Goal: Task Accomplishment & Management: Use online tool/utility

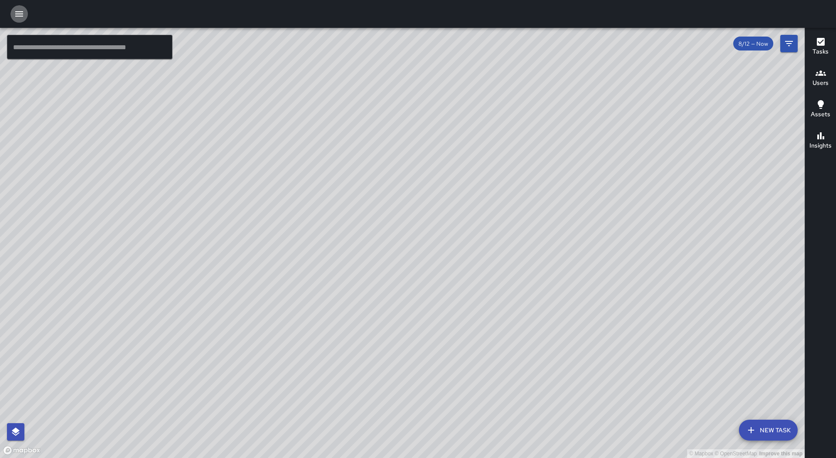
click at [21, 13] on icon "button" at bounding box center [19, 14] width 10 height 10
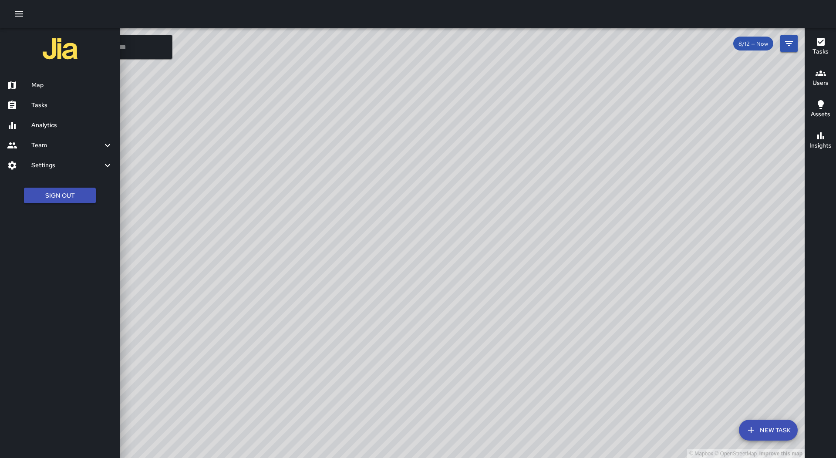
click at [85, 104] on h6 "Tasks" at bounding box center [71, 106] width 81 height 10
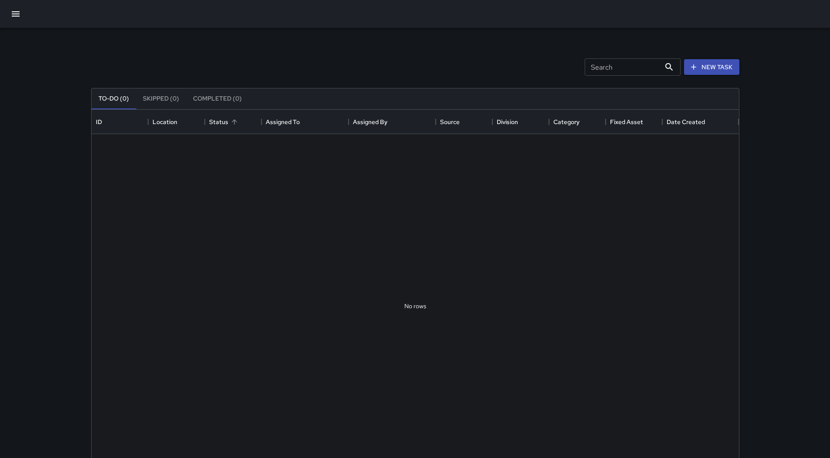
scroll to position [362, 641]
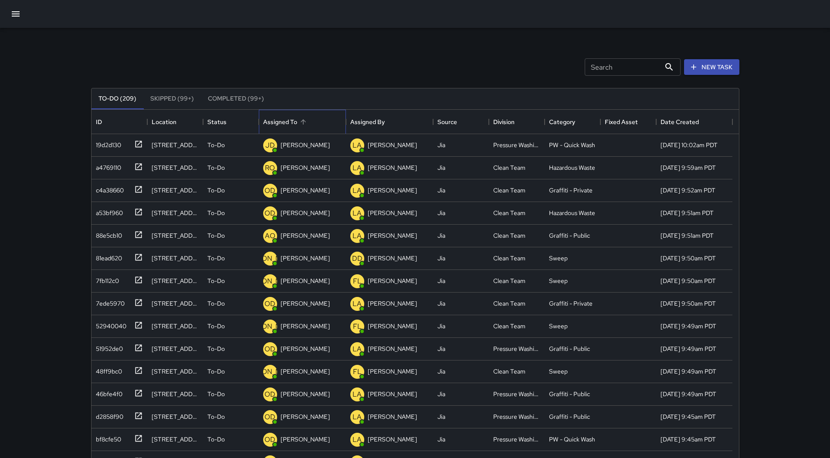
drag, startPoint x: 320, startPoint y: 121, endPoint x: 314, endPoint y: 114, distance: 8.6
click at [319, 121] on div "Assigned To" at bounding box center [302, 122] width 78 height 24
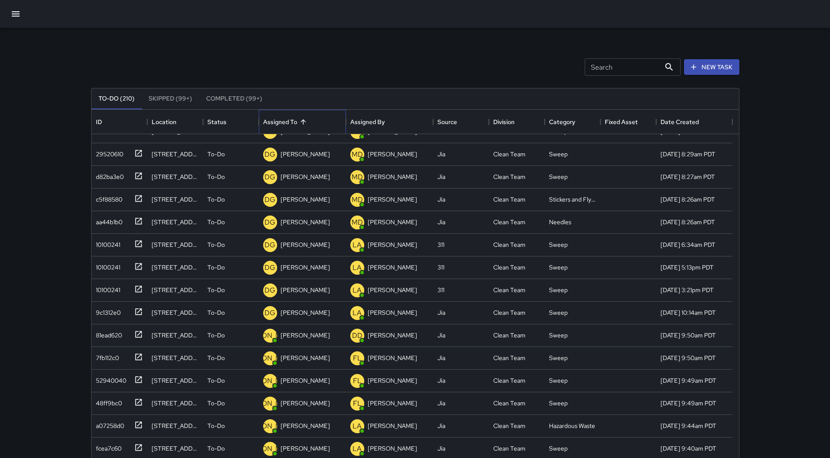
scroll to position [784, 0]
click at [85, 311] on div "Search Search New Task To-Do (210) Skipped (99+) Completed (99+) ID Location St…" at bounding box center [415, 271] width 669 height 486
click at [97, 312] on div "9c1312e0" at bounding box center [106, 310] width 28 height 12
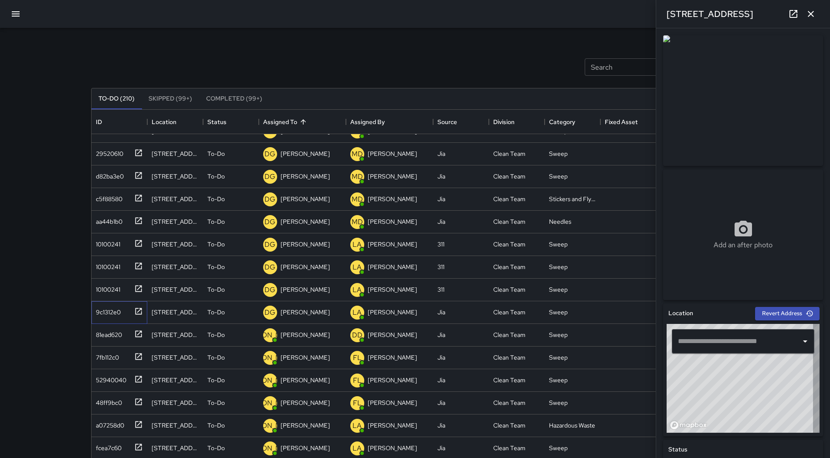
type input "**********"
click at [141, 299] on div "10100241" at bounding box center [119, 290] width 56 height 23
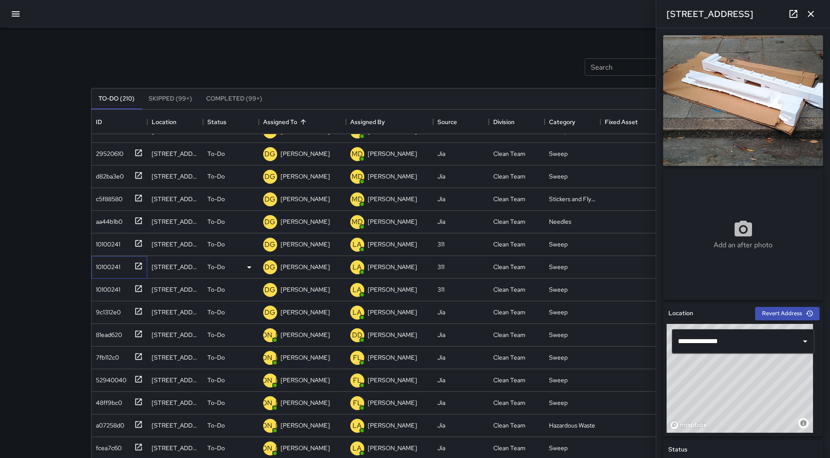
click at [106, 262] on div "10100241" at bounding box center [106, 265] width 28 height 12
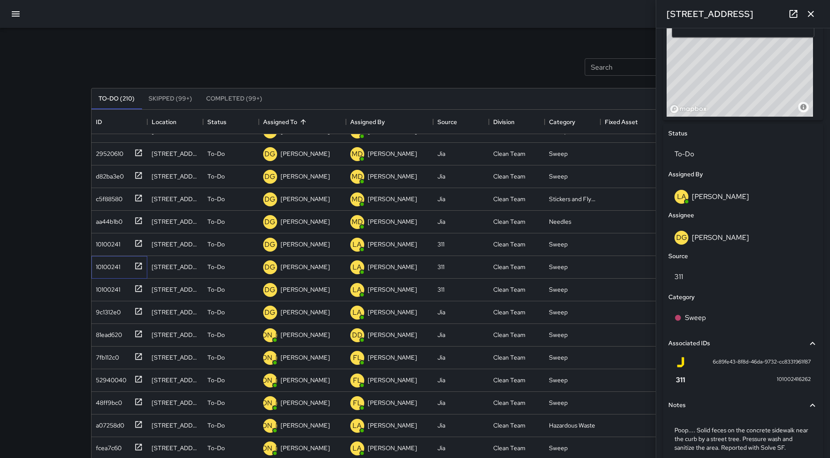
scroll to position [355, 0]
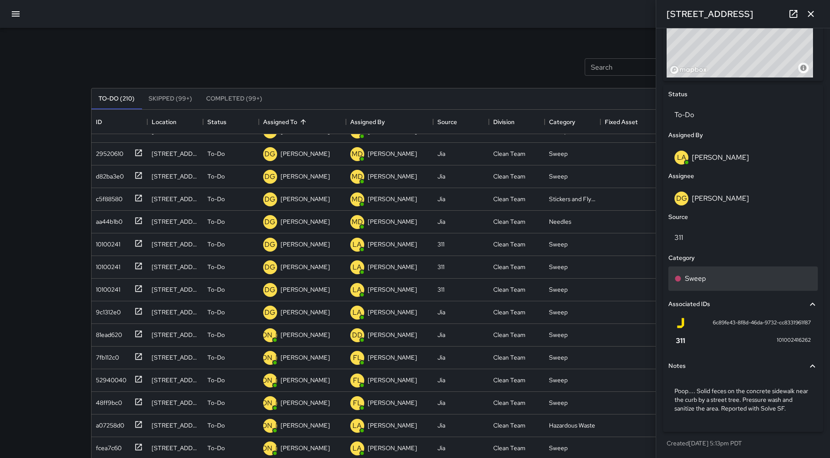
click at [709, 273] on div "Sweep" at bounding box center [742, 278] width 137 height 10
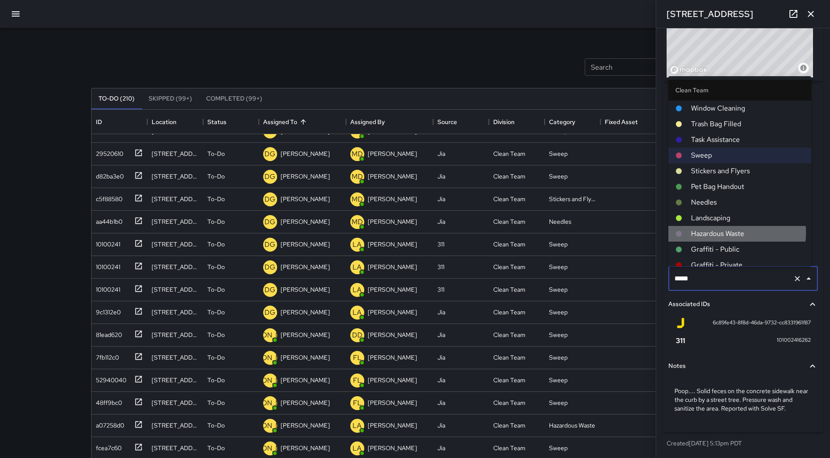
click at [728, 232] on span "Hazardous Waste" at bounding box center [747, 234] width 113 height 10
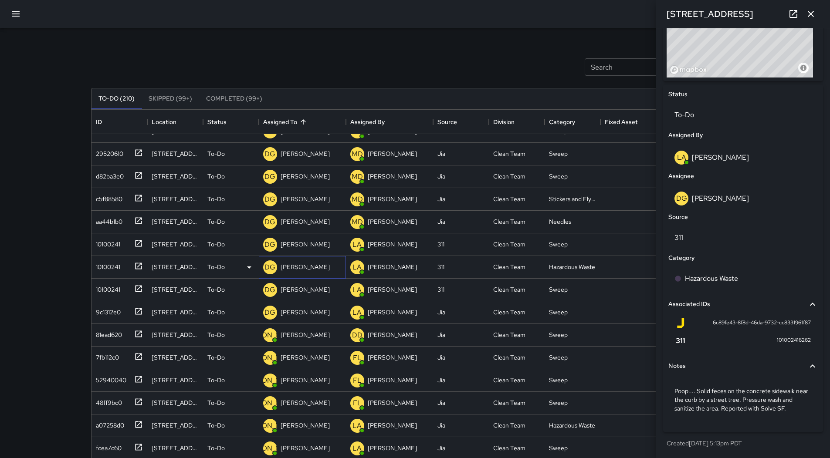
click at [302, 267] on p "[PERSON_NAME]" at bounding box center [304, 267] width 49 height 9
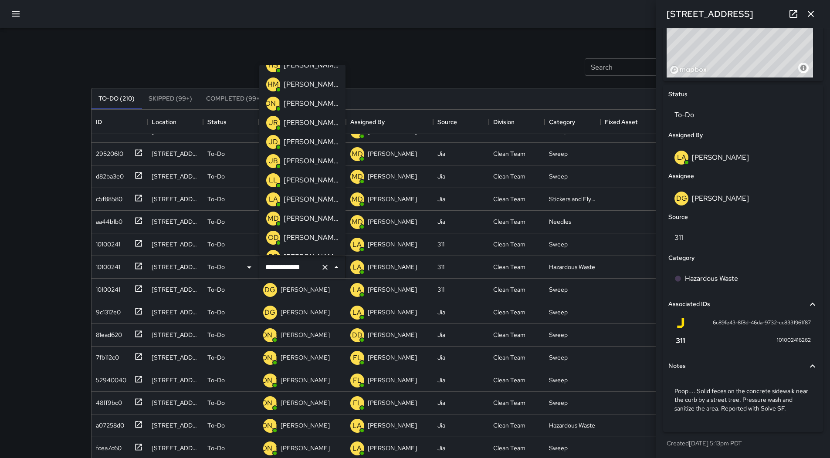
scroll to position [99, 0]
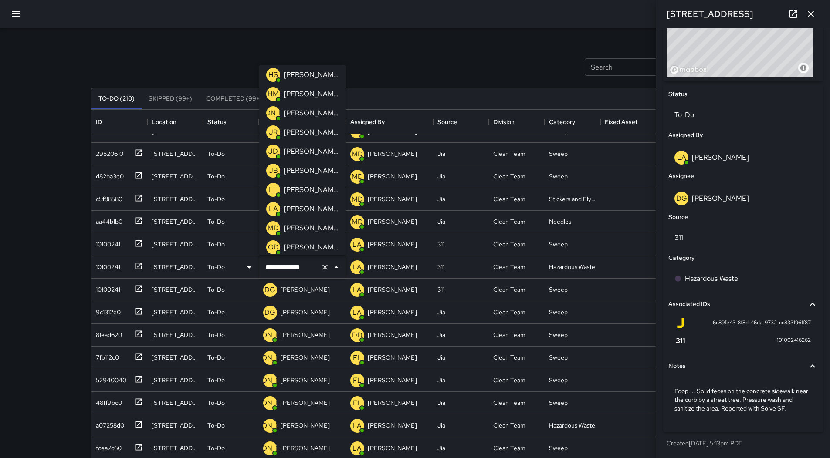
click at [323, 112] on p "[PERSON_NAME]" at bounding box center [310, 113] width 55 height 10
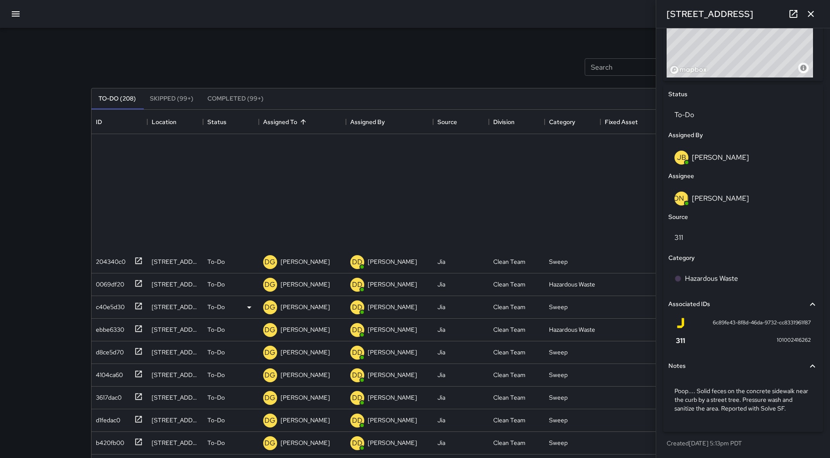
scroll to position [44, 0]
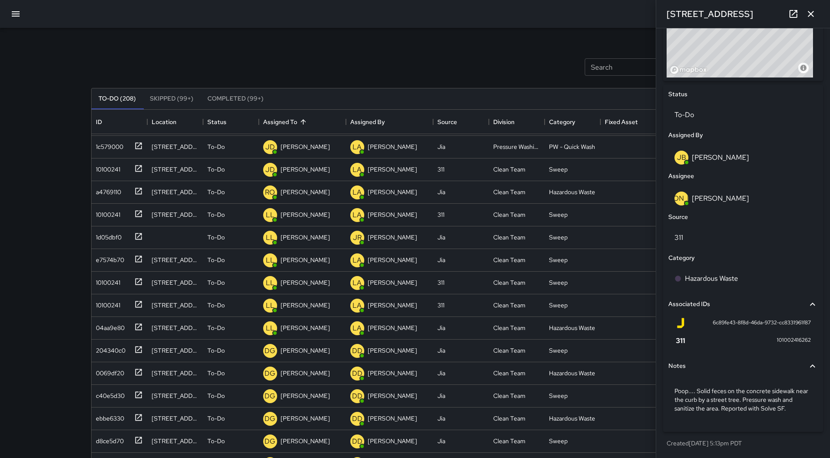
click at [811, 11] on icon "button" at bounding box center [810, 14] width 10 height 10
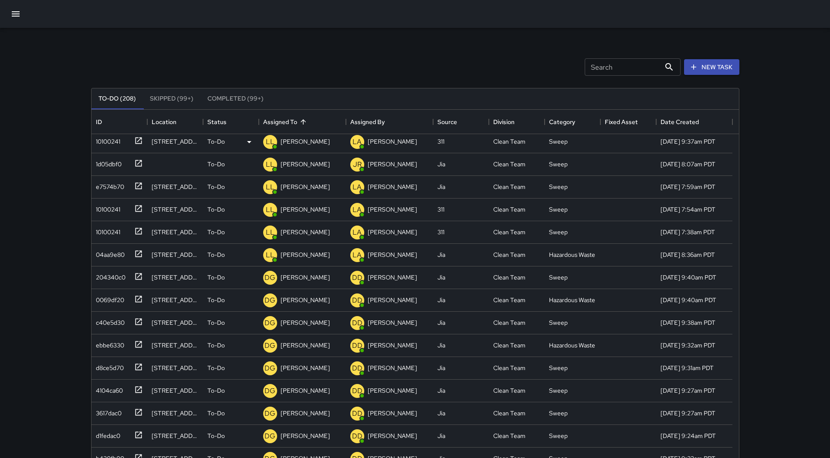
scroll to position [131, 0]
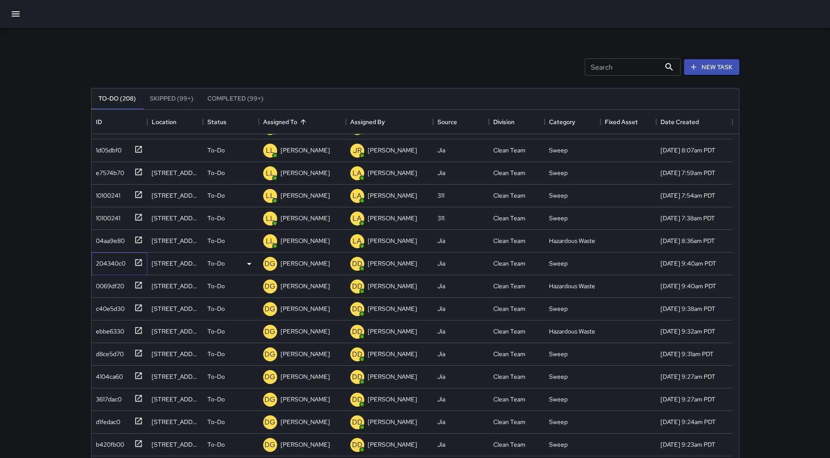
click at [107, 258] on div "204340c0" at bounding box center [108, 262] width 33 height 12
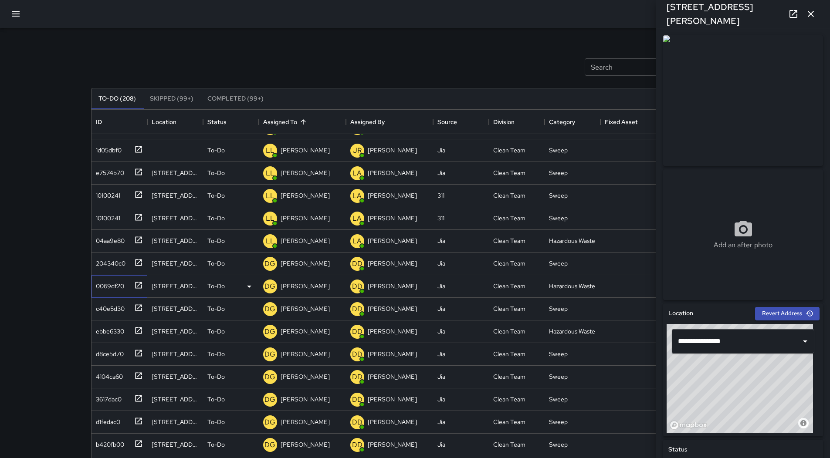
click at [111, 288] on div "0069df20" at bounding box center [108, 284] width 32 height 12
type input "**********"
click at [102, 309] on div "c40e5d30" at bounding box center [108, 307] width 32 height 12
click at [115, 326] on div "ebbe6330" at bounding box center [108, 330] width 32 height 12
click at [113, 348] on div "d8ce5d70" at bounding box center [107, 352] width 31 height 12
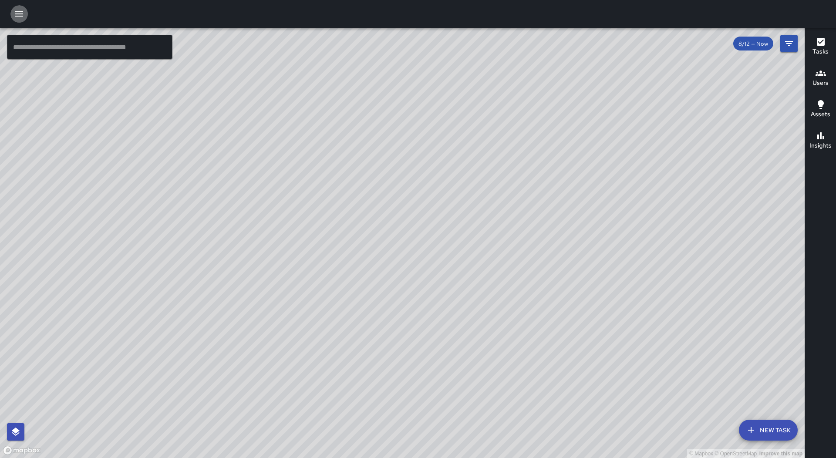
click at [16, 12] on icon "button" at bounding box center [19, 13] width 8 height 5
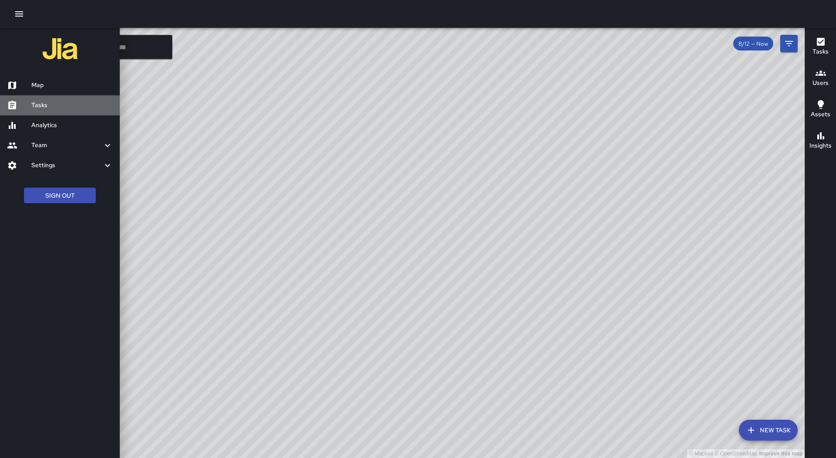
click at [72, 108] on h6 "Tasks" at bounding box center [71, 106] width 81 height 10
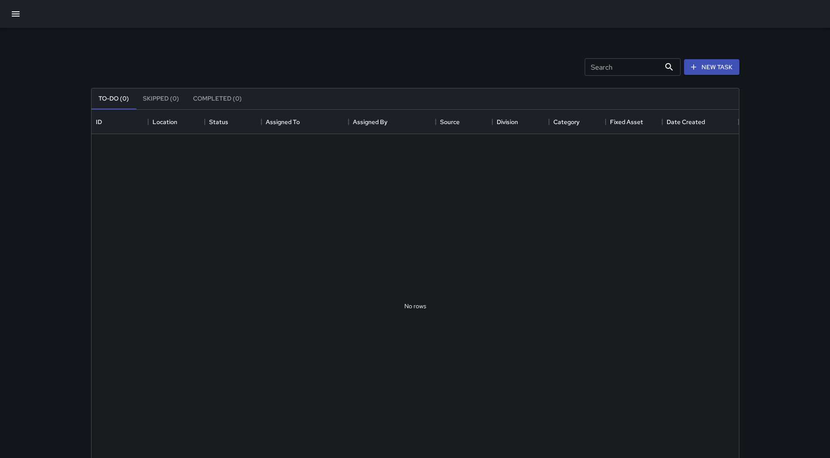
scroll to position [362, 641]
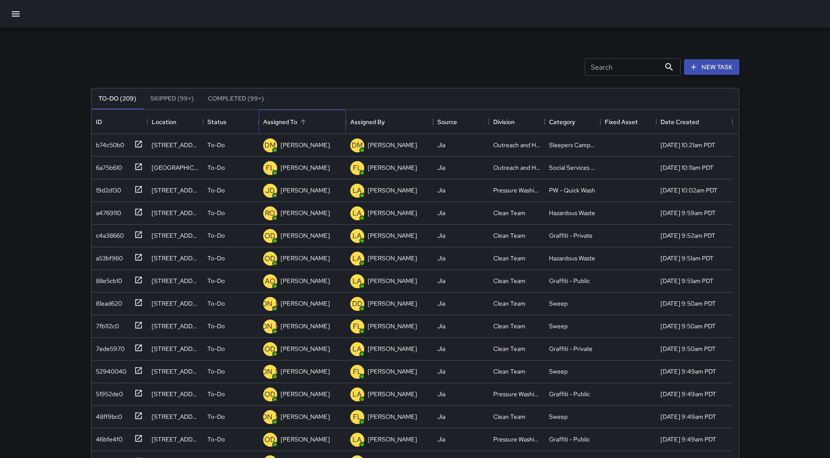
click at [316, 126] on div "Assigned To" at bounding box center [302, 122] width 78 height 24
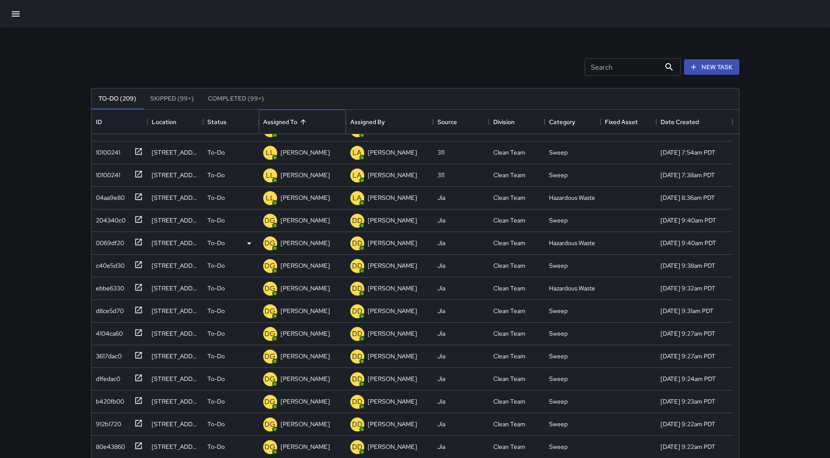
scroll to position [174, 0]
click at [117, 295] on div "ebbe6330" at bounding box center [119, 288] width 56 height 23
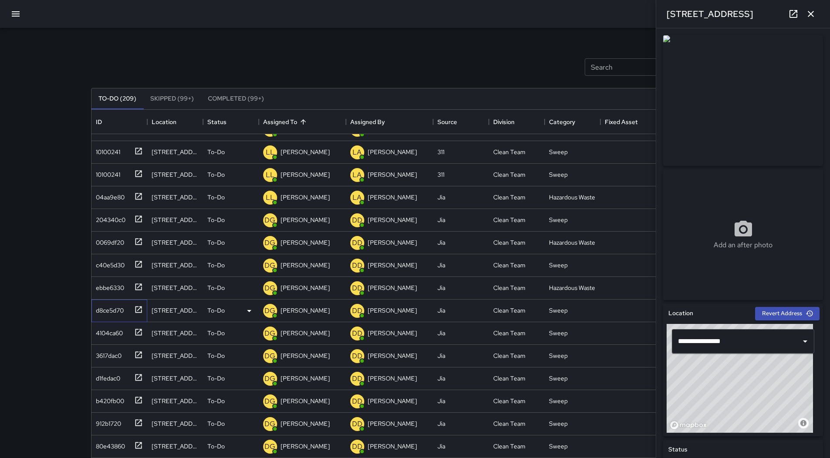
click at [113, 309] on div "d8ce5d70" at bounding box center [107, 309] width 31 height 12
click at [122, 328] on div "4104ca60" at bounding box center [107, 331] width 30 height 12
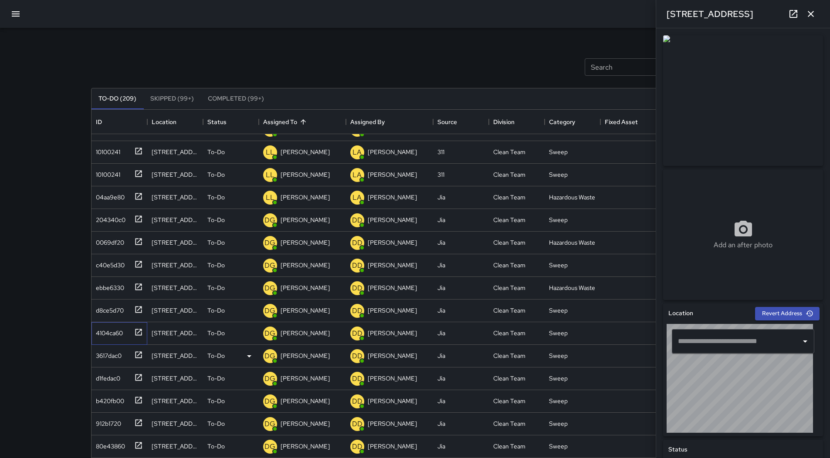
type input "**********"
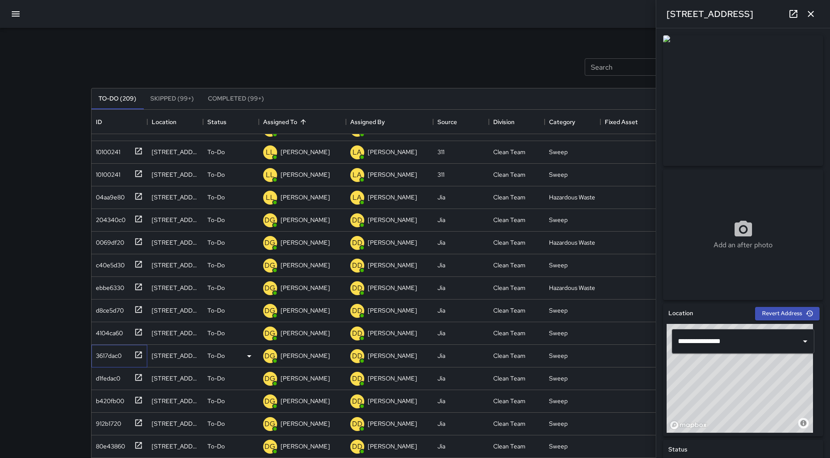
click at [113, 348] on div "3617dac0" at bounding box center [106, 354] width 29 height 12
click at [108, 372] on div "d1fedac0" at bounding box center [106, 377] width 28 height 12
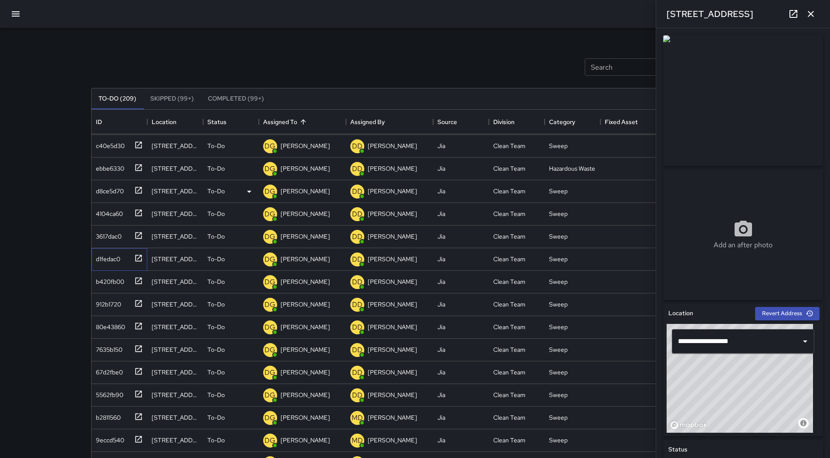
scroll to position [305, 0]
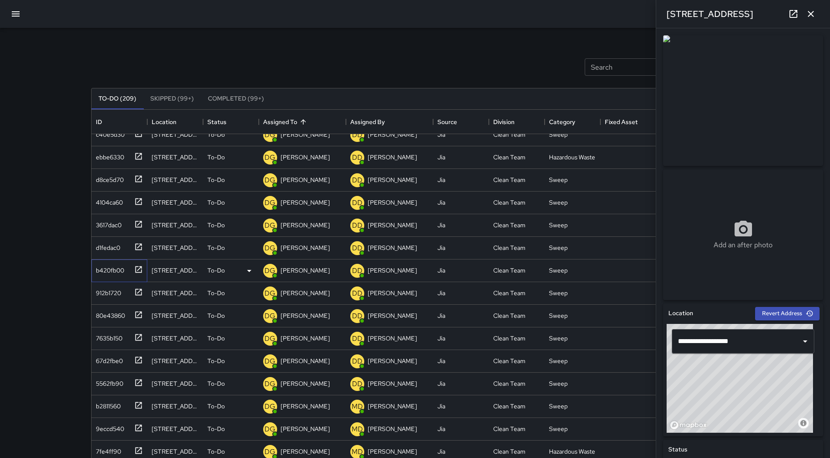
click at [112, 271] on div "b420fb00" at bounding box center [108, 269] width 32 height 12
click at [120, 293] on div "912b1720" at bounding box center [106, 291] width 29 height 12
click at [118, 310] on div "80e43860" at bounding box center [108, 314] width 33 height 12
type input "**********"
click at [116, 338] on div "7635b150" at bounding box center [107, 337] width 30 height 12
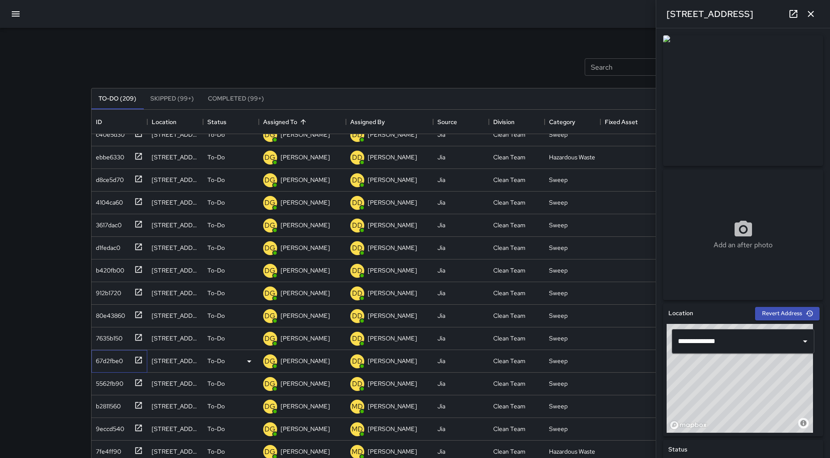
click at [108, 361] on div "67d2fbe0" at bounding box center [107, 359] width 30 height 12
type input "**********"
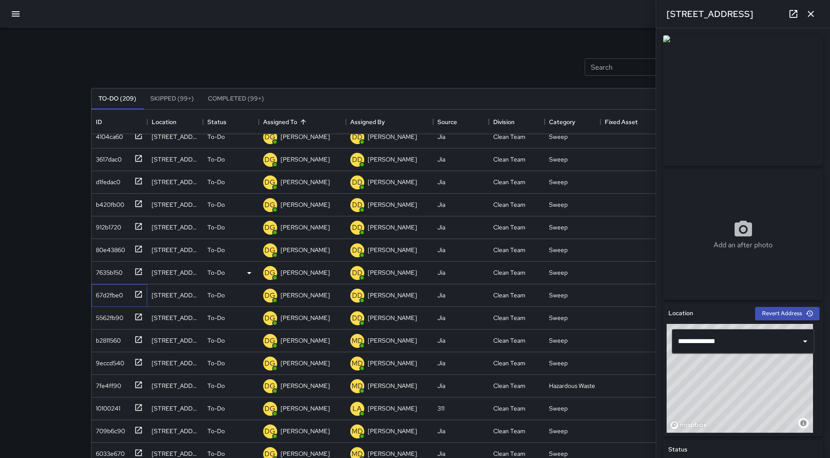
scroll to position [435, 0]
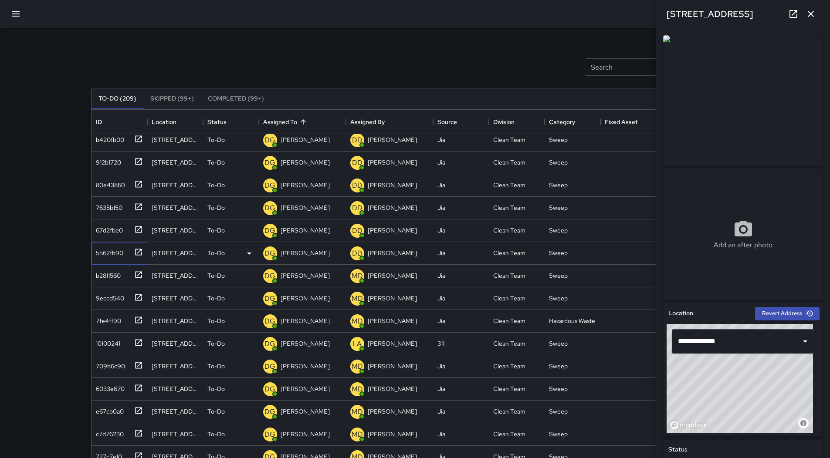
click at [107, 253] on div "5562fb90" at bounding box center [107, 251] width 31 height 12
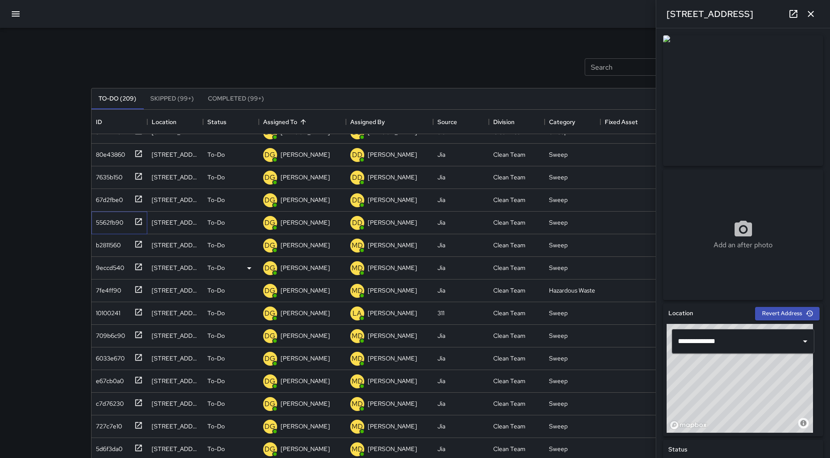
scroll to position [523, 0]
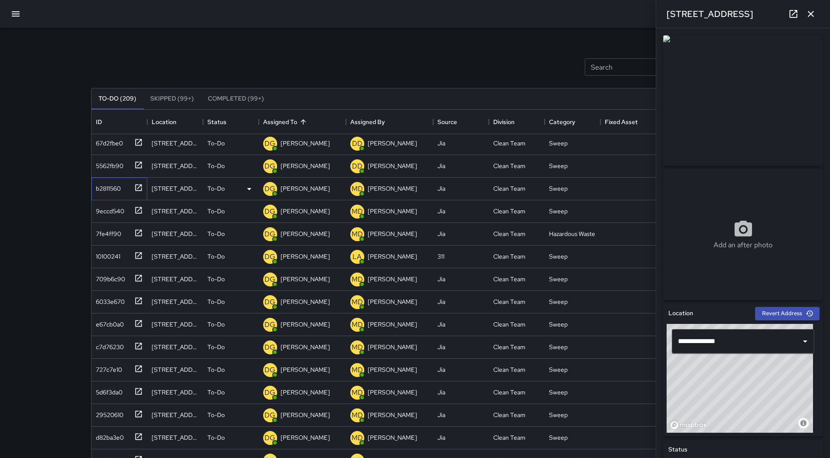
click at [109, 183] on div "b2811560" at bounding box center [106, 187] width 28 height 12
type input "**********"
click at [108, 211] on div "9eccd540" at bounding box center [108, 209] width 32 height 12
type input "**********"
click at [117, 235] on div "7fe4ff90" at bounding box center [106, 232] width 29 height 12
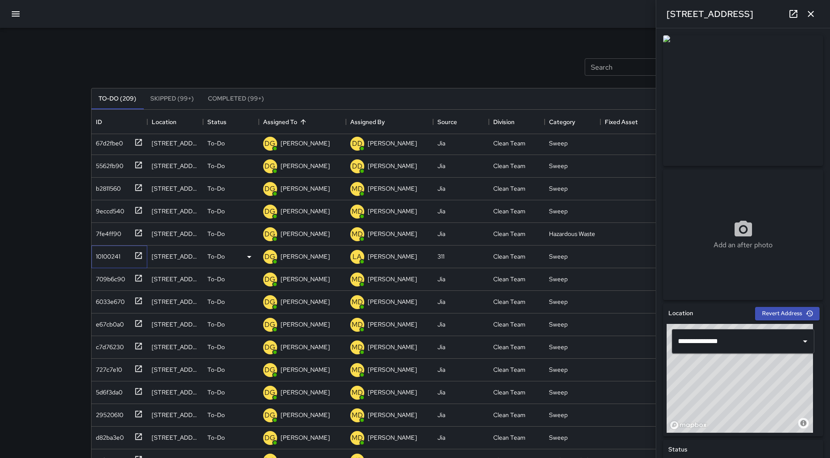
click at [118, 254] on div "10100241" at bounding box center [106, 255] width 28 height 12
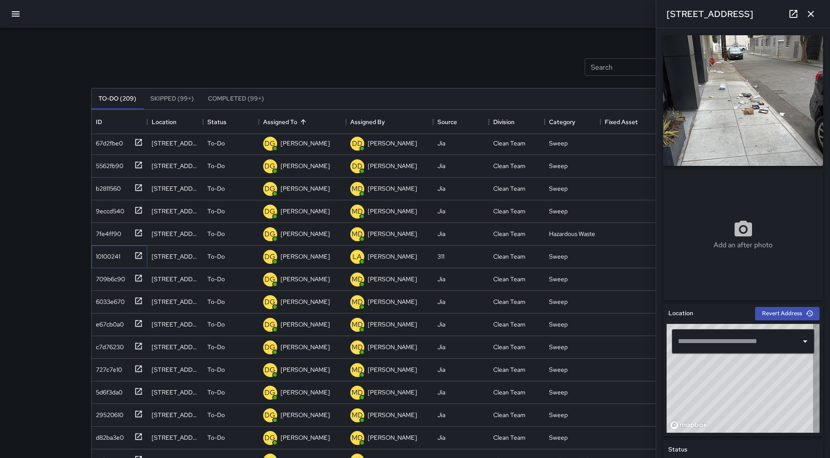
type input "**********"
click at [92, 278] on div "709b6c90" at bounding box center [108, 277] width 33 height 12
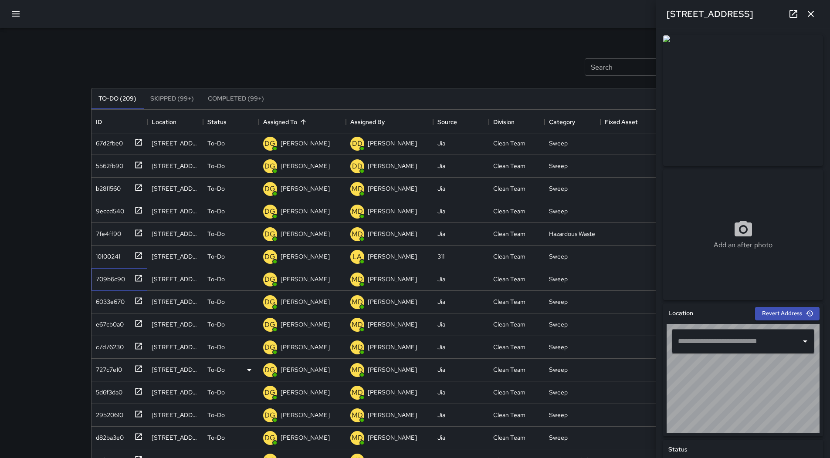
type input "**********"
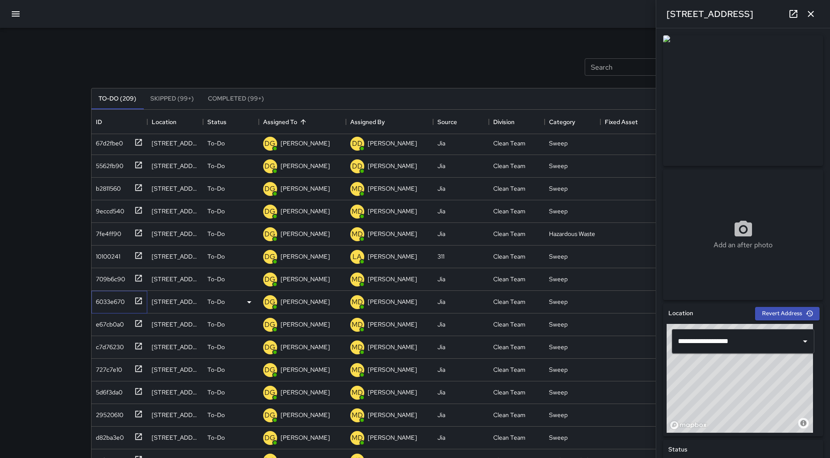
click at [121, 302] on div "6033e670" at bounding box center [108, 300] width 32 height 12
type input "**********"
click at [100, 321] on div "e67cb0a0" at bounding box center [107, 323] width 31 height 12
type input "**********"
click at [103, 342] on div "c7d76230" at bounding box center [107, 345] width 31 height 12
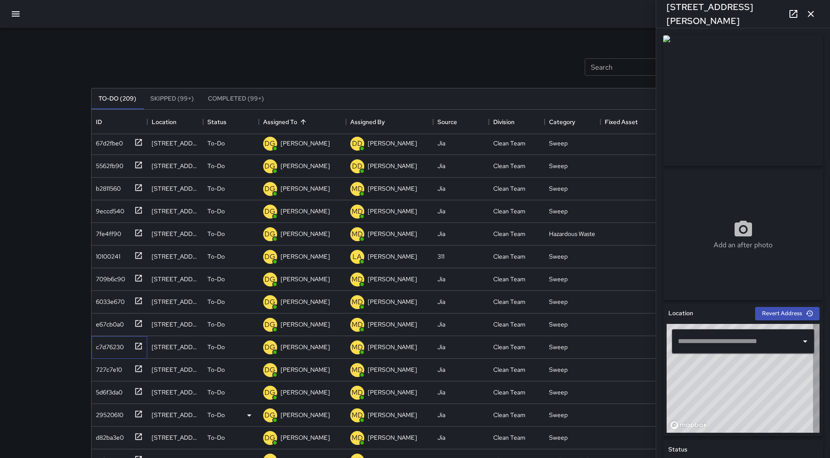
type input "**********"
click at [111, 373] on div "727c7e10" at bounding box center [107, 368] width 30 height 12
type input "**********"
click at [110, 391] on div "5d6f3da0" at bounding box center [107, 391] width 30 height 12
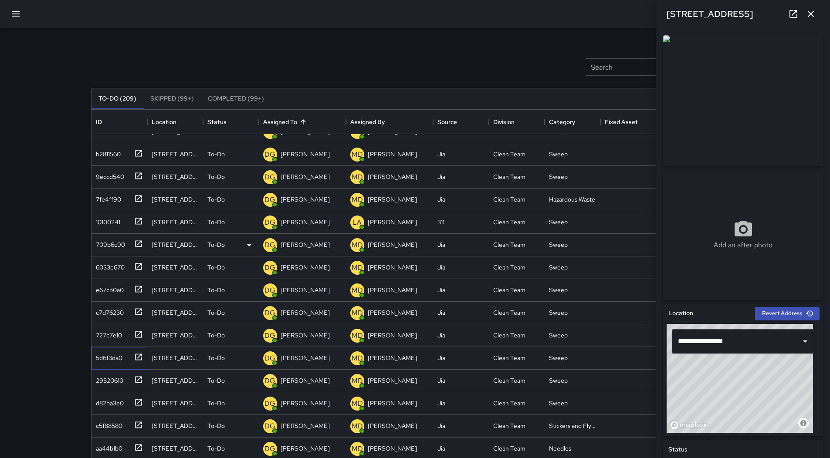
scroll to position [697, 0]
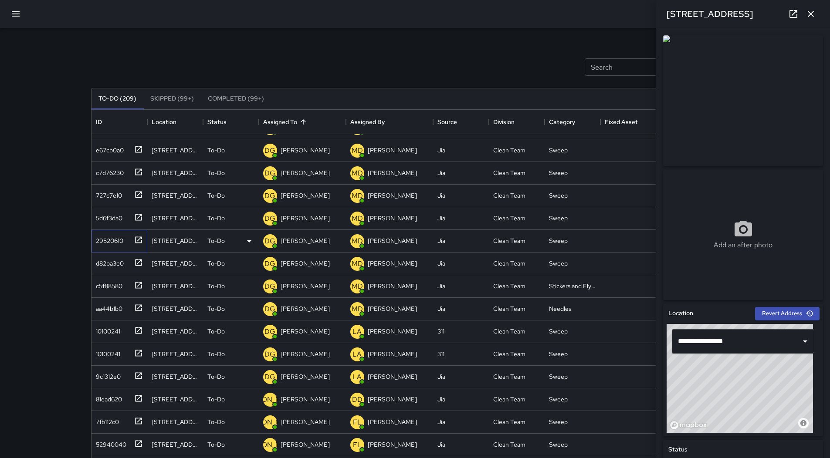
click at [108, 235] on div "29520610" at bounding box center [107, 239] width 31 height 12
type input "**********"
click at [115, 264] on div "d82ba3e0" at bounding box center [107, 262] width 31 height 12
type input "**********"
click at [121, 281] on div "c5f88580" at bounding box center [107, 284] width 30 height 12
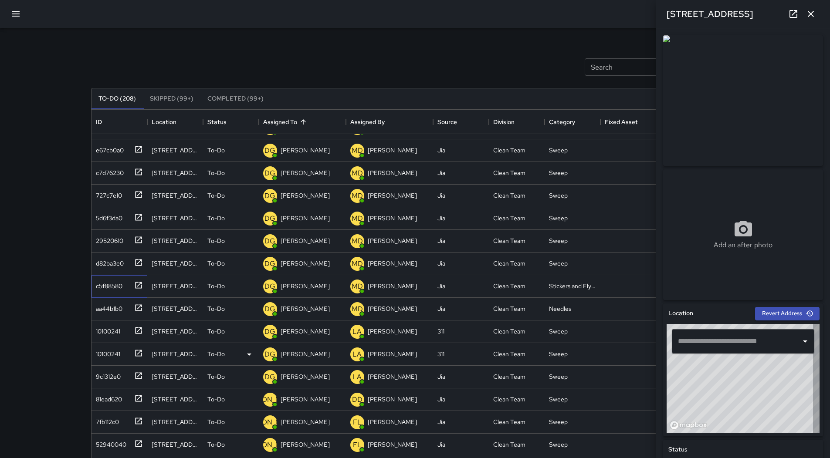
type input "**********"
click at [94, 308] on div "aa44b1b0" at bounding box center [107, 307] width 30 height 12
click at [111, 331] on div "10100241" at bounding box center [106, 330] width 28 height 12
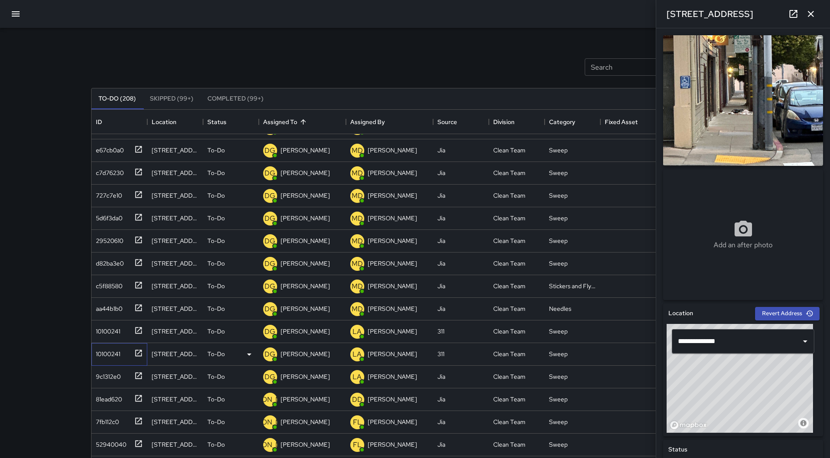
click at [113, 357] on div "10100241" at bounding box center [106, 352] width 28 height 12
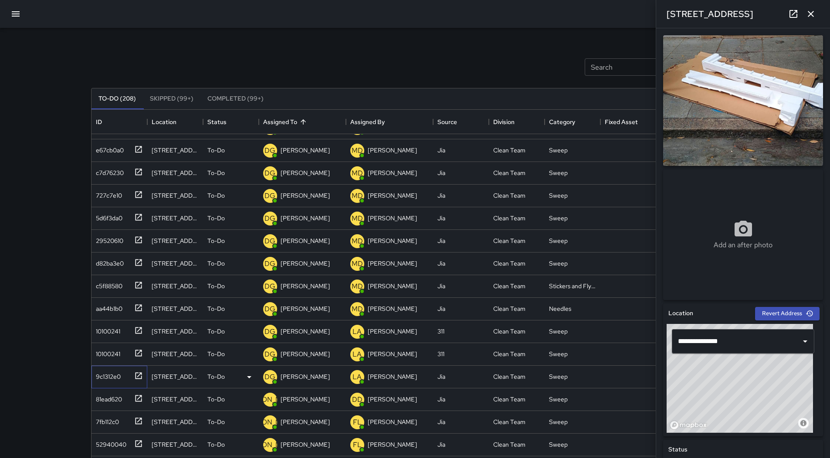
click at [116, 369] on div "9c1312e0" at bounding box center [106, 375] width 28 height 12
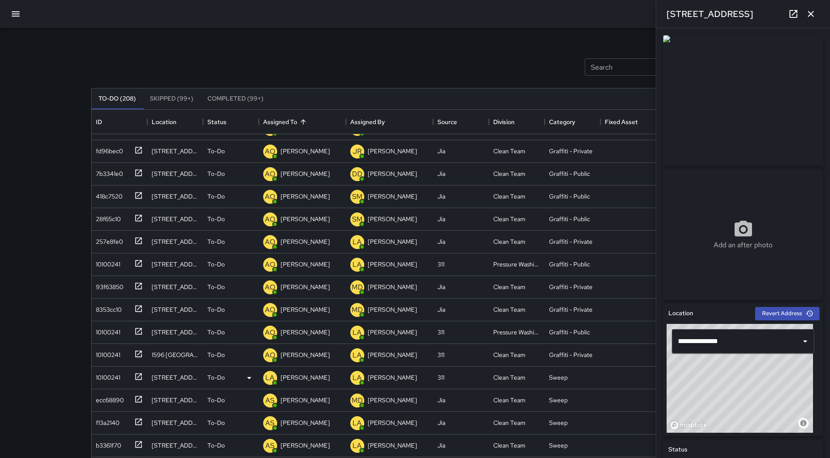
scroll to position [1920, 0]
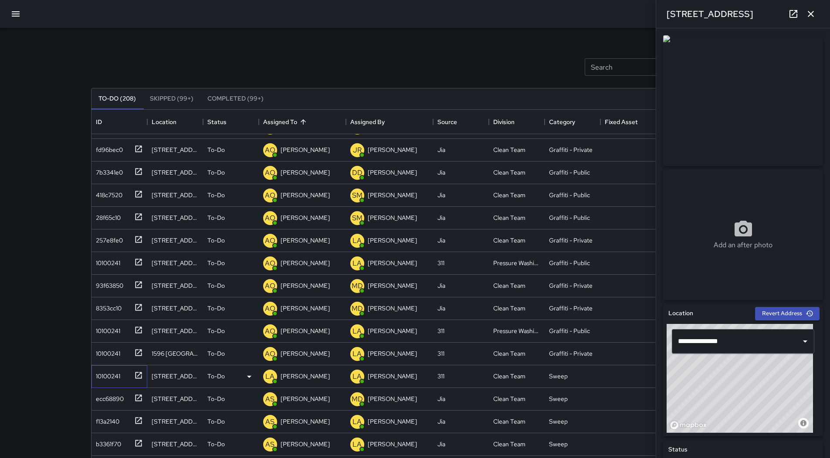
click at [114, 370] on div "10100241" at bounding box center [106, 374] width 28 height 12
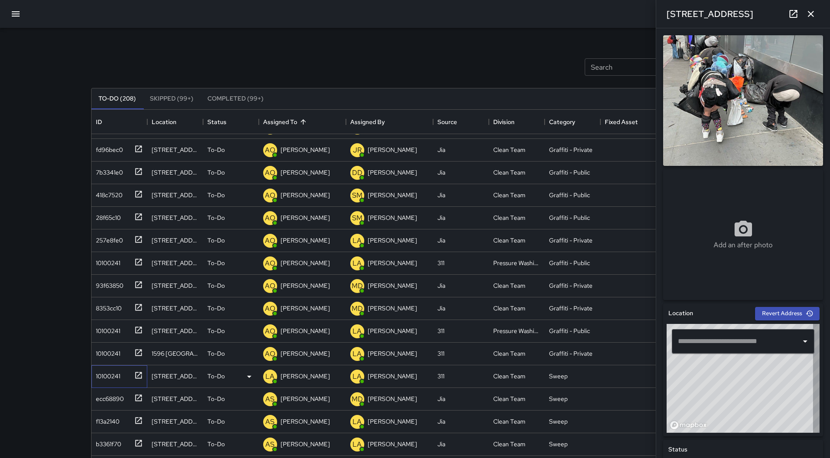
type input "**********"
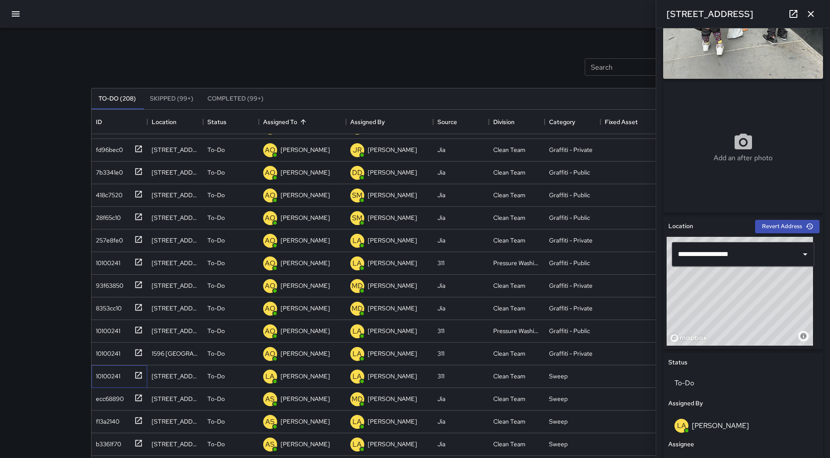
scroll to position [0, 0]
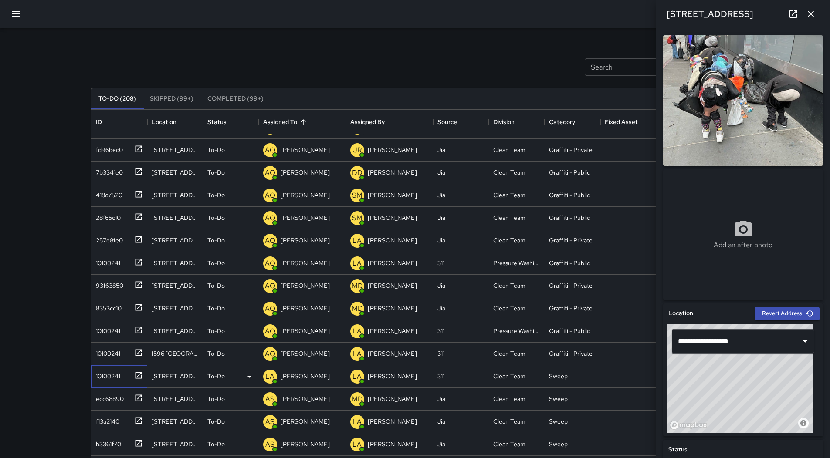
click at [113, 378] on div "10100241" at bounding box center [106, 374] width 28 height 12
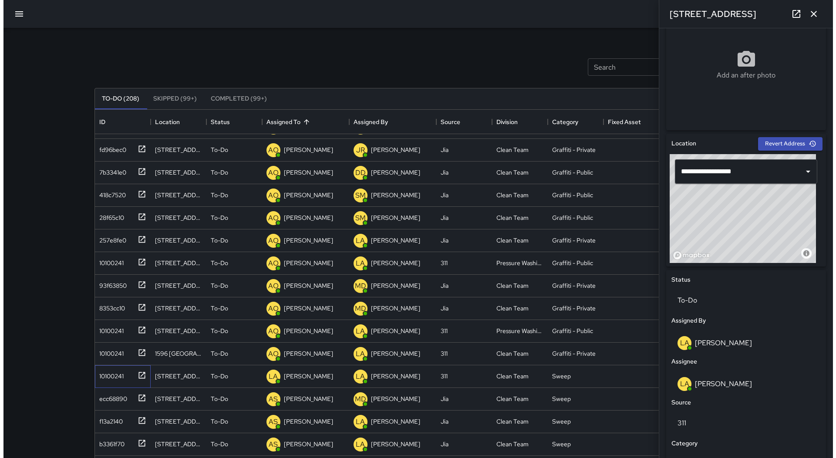
scroll to position [338, 0]
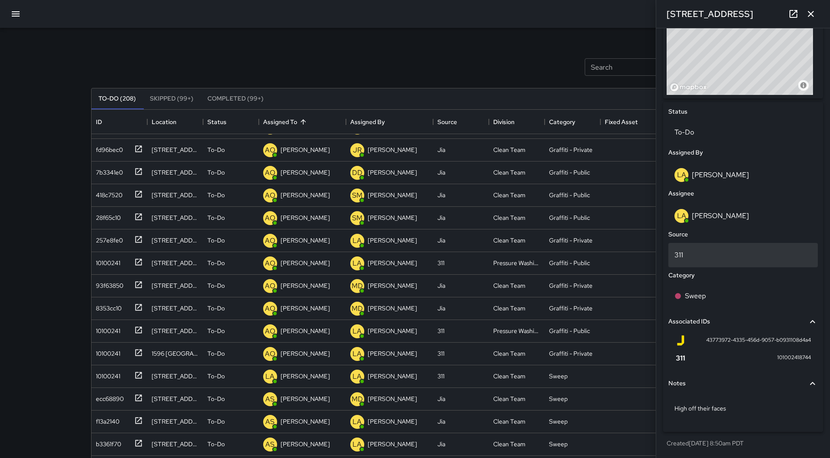
click at [757, 258] on p "311" at bounding box center [742, 255] width 137 height 10
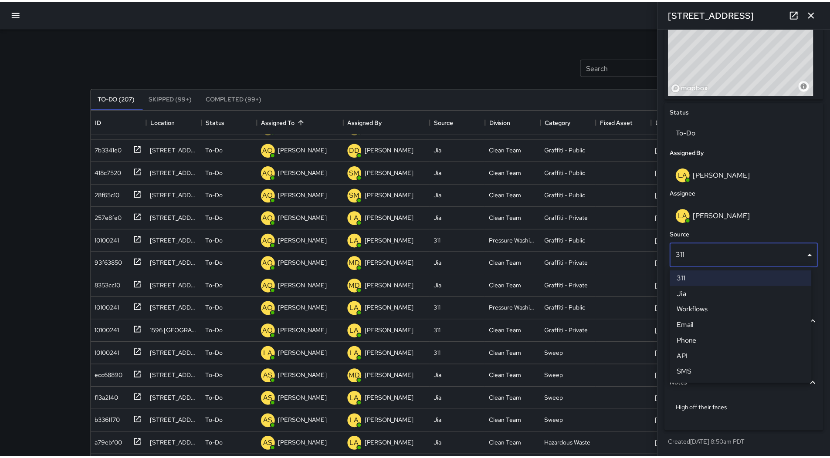
scroll to position [1897, 0]
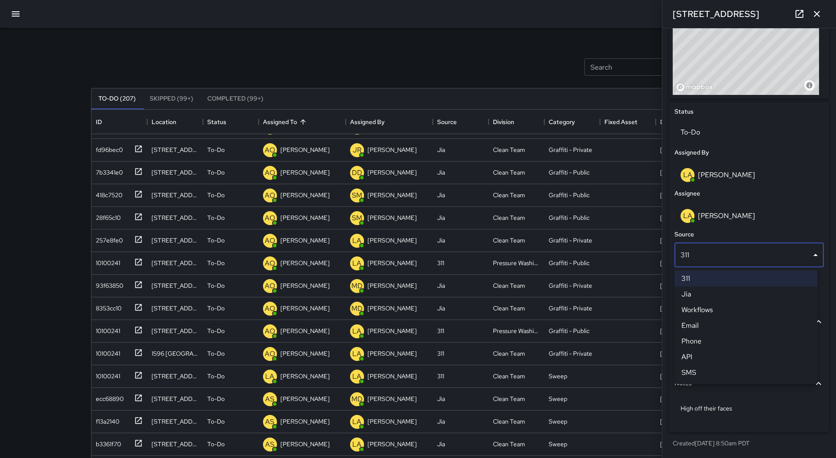
click at [488, 68] on div at bounding box center [418, 229] width 836 height 458
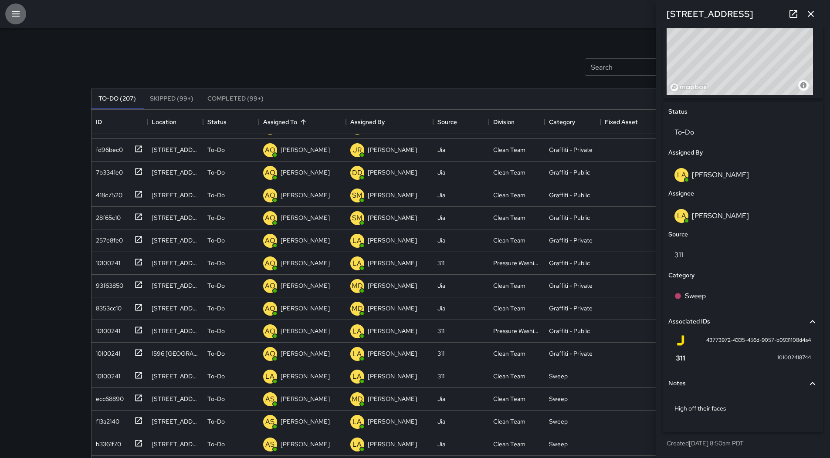
click at [14, 14] on icon "button" at bounding box center [16, 13] width 8 height 5
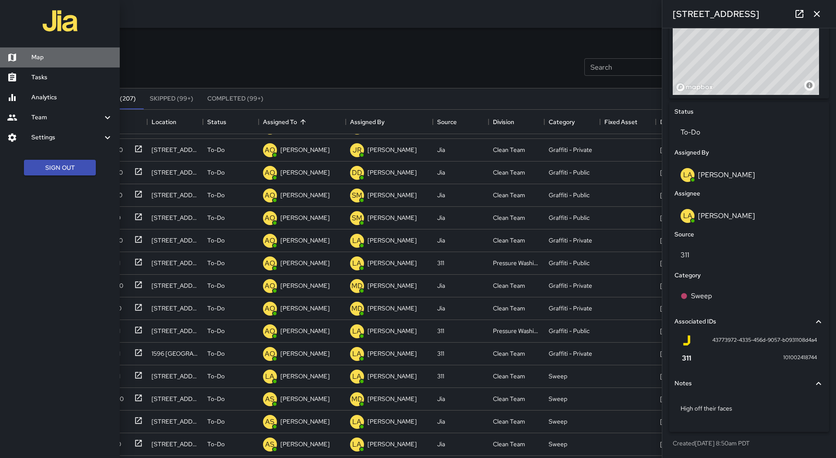
click at [61, 55] on h6 "Map" at bounding box center [71, 58] width 81 height 10
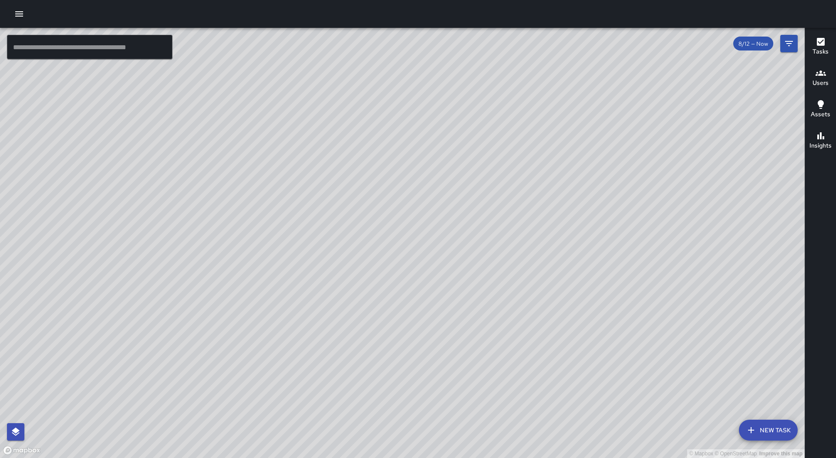
click at [28, 10] on div at bounding box center [418, 14] width 836 height 28
click at [10, 15] on button "button" at bounding box center [18, 13] width 17 height 17
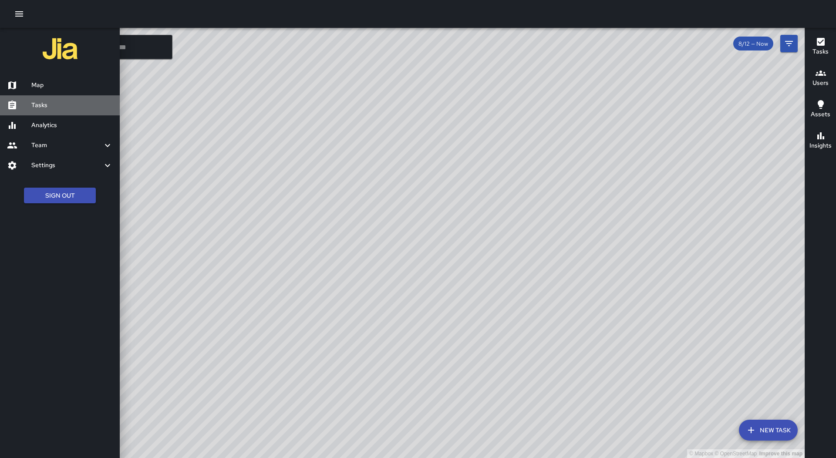
click at [85, 98] on link "Tasks" at bounding box center [60, 105] width 120 height 20
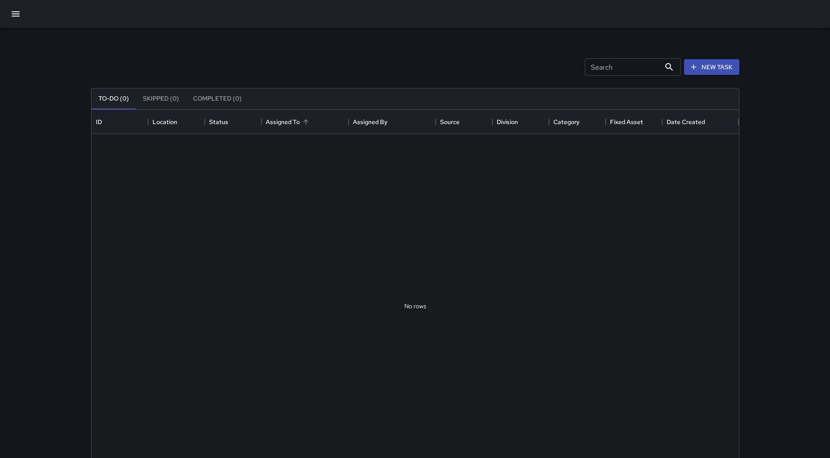
scroll to position [362, 641]
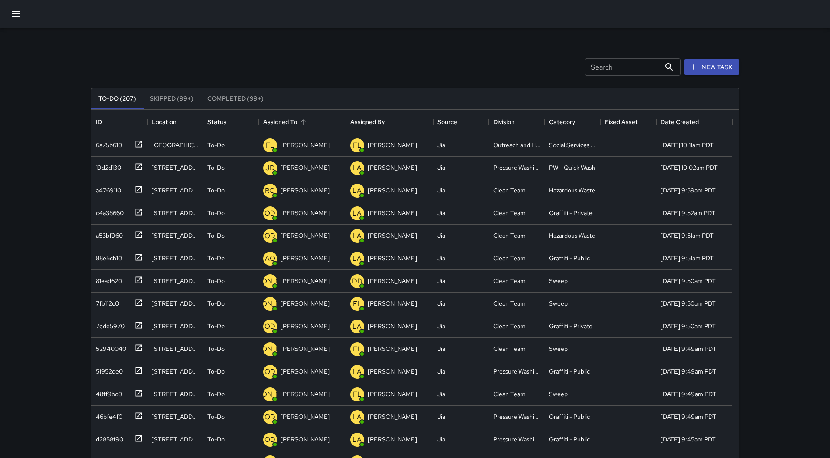
click at [311, 122] on div "Assigned To" at bounding box center [302, 122] width 78 height 24
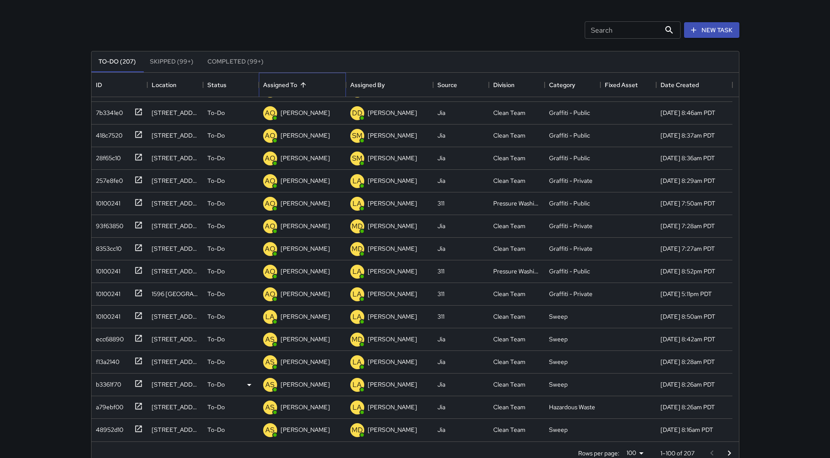
scroll to position [56, 0]
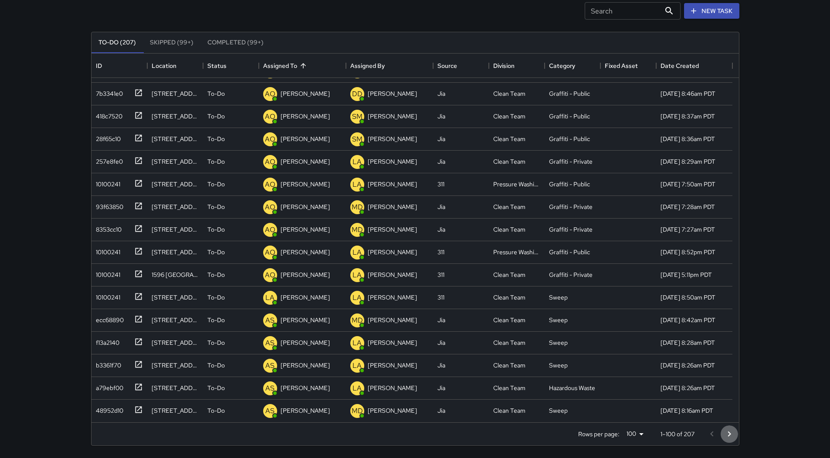
click at [725, 428] on button "Go to next page" at bounding box center [728, 433] width 17 height 17
click at [727, 434] on icon "Go to next page" at bounding box center [729, 434] width 10 height 10
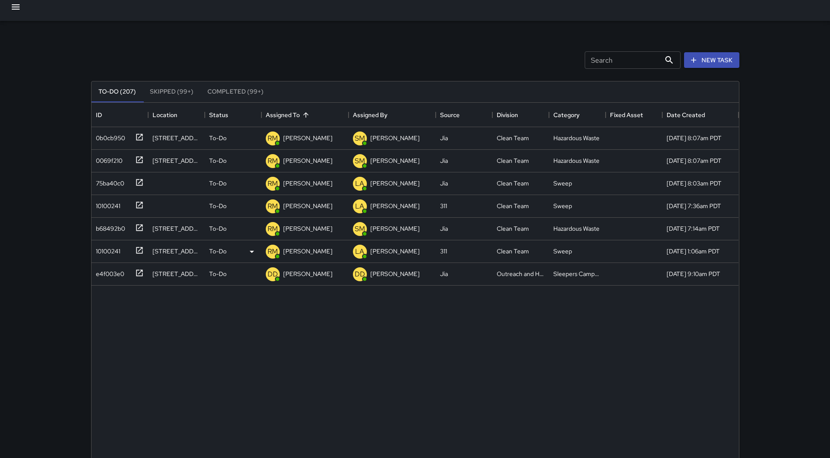
scroll to position [0, 0]
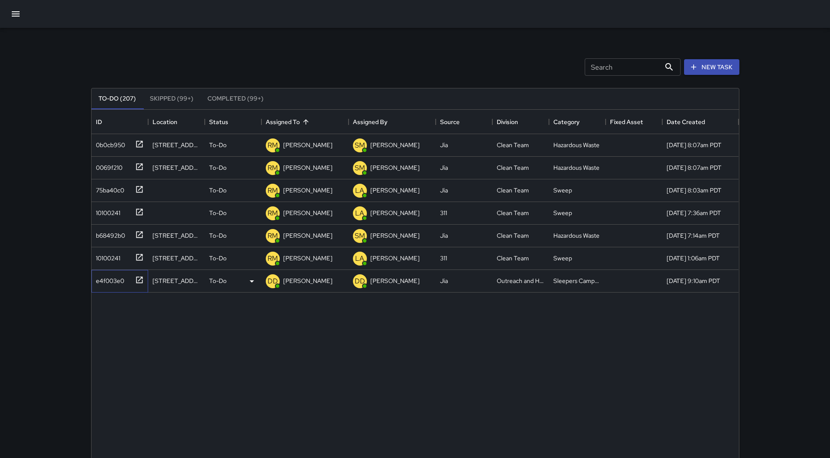
click at [121, 275] on div "e4f003e0" at bounding box center [108, 279] width 32 height 12
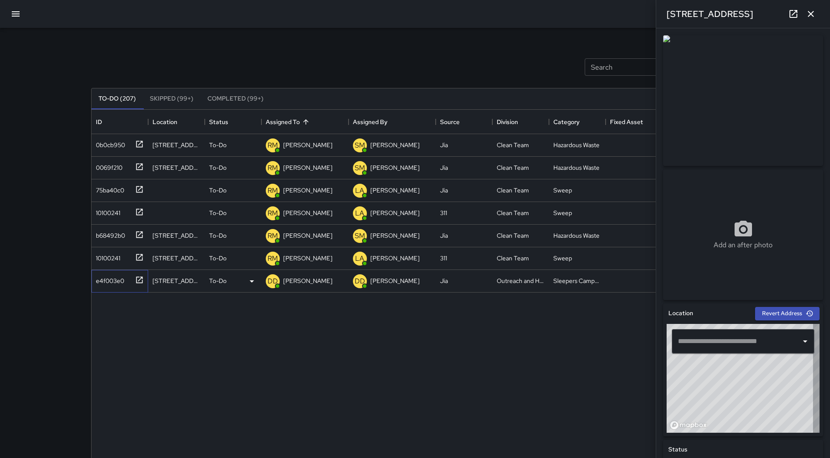
type input "**********"
click at [116, 261] on div "10100241" at bounding box center [106, 256] width 28 height 12
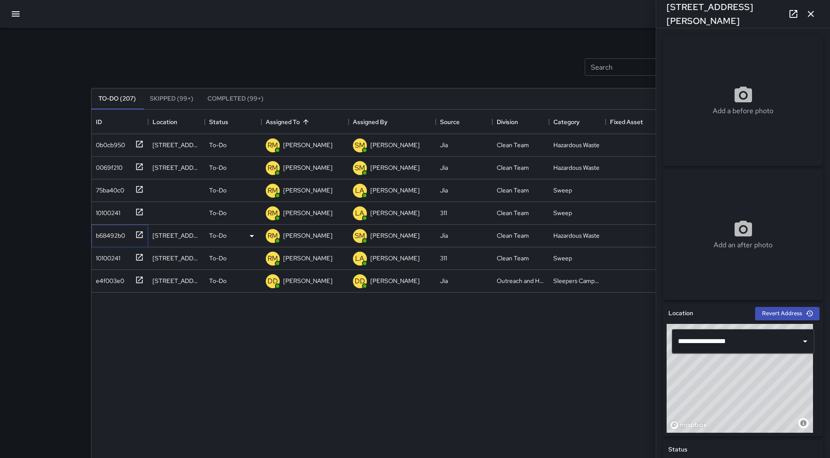
click at [111, 232] on div "b68492b0" at bounding box center [108, 234] width 33 height 12
click at [114, 209] on div "10100241" at bounding box center [106, 211] width 28 height 12
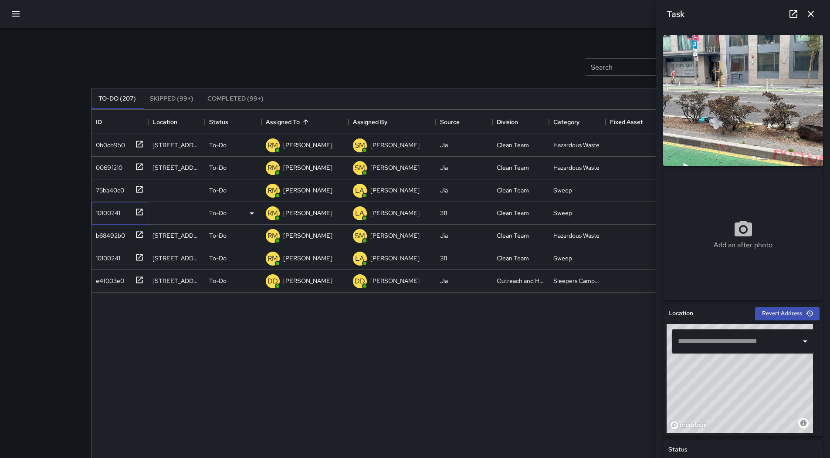
click at [121, 209] on div "10100241" at bounding box center [117, 211] width 51 height 14
click at [116, 172] on div "0069f210" at bounding box center [117, 166] width 51 height 14
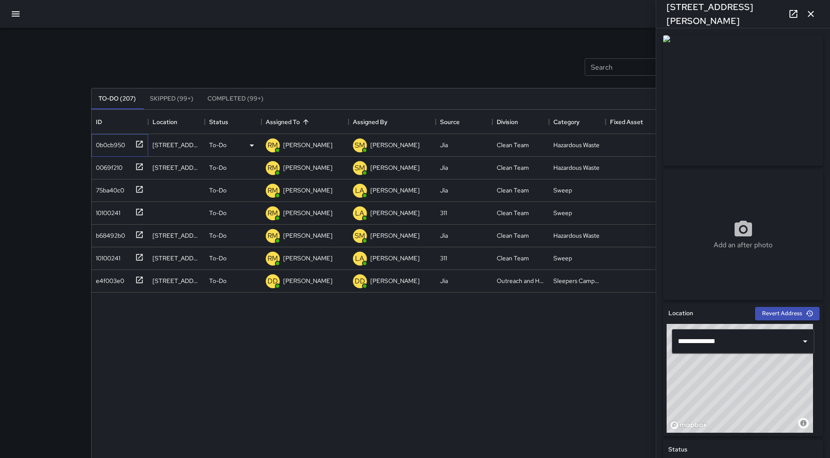
click at [125, 141] on div "0b0cb950" at bounding box center [117, 143] width 51 height 14
click at [23, 13] on button "button" at bounding box center [15, 13] width 21 height 21
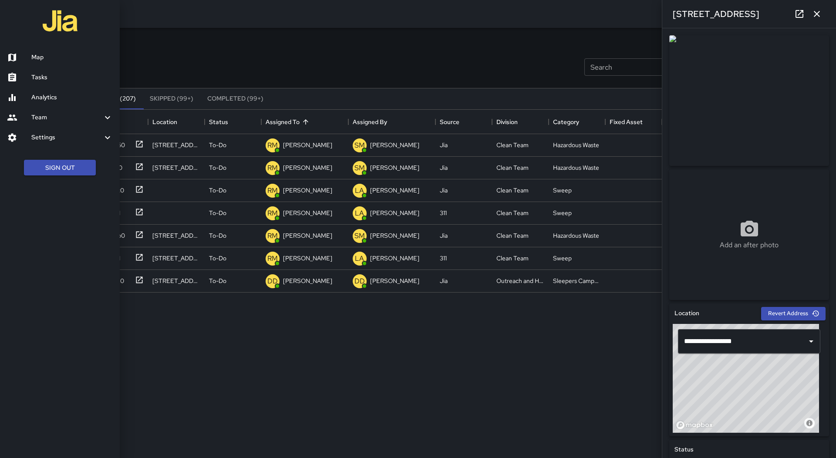
click at [64, 54] on h6 "Map" at bounding box center [71, 58] width 81 height 10
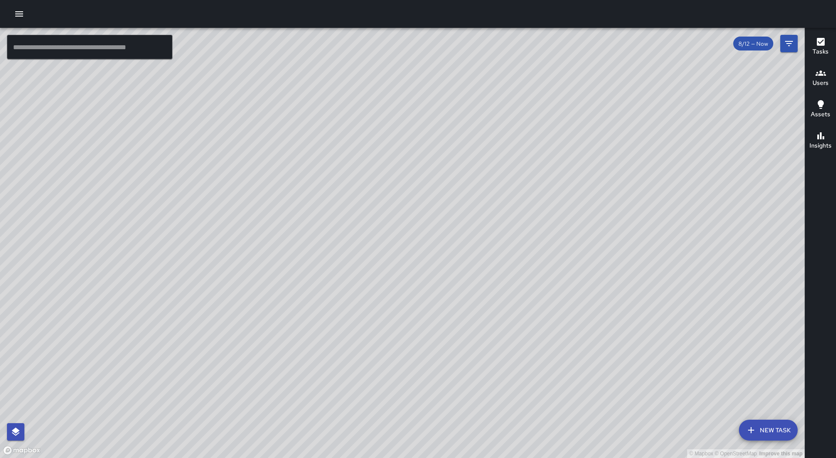
click at [23, 18] on icon "button" at bounding box center [19, 14] width 10 height 10
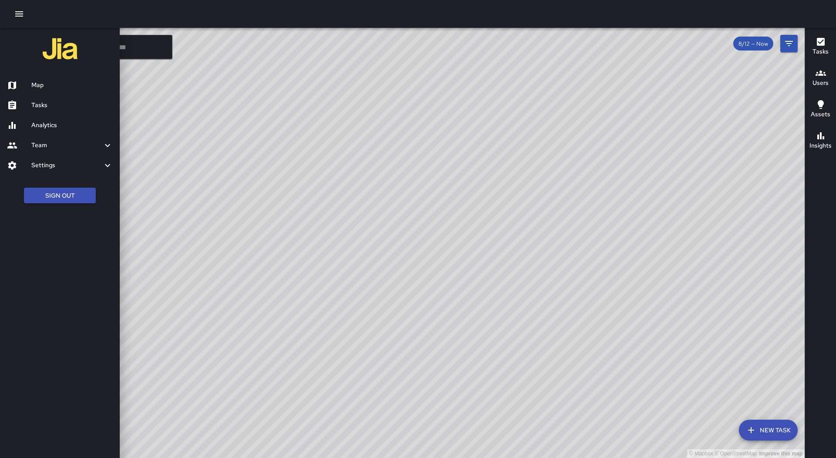
click at [54, 104] on h6 "Tasks" at bounding box center [71, 106] width 81 height 10
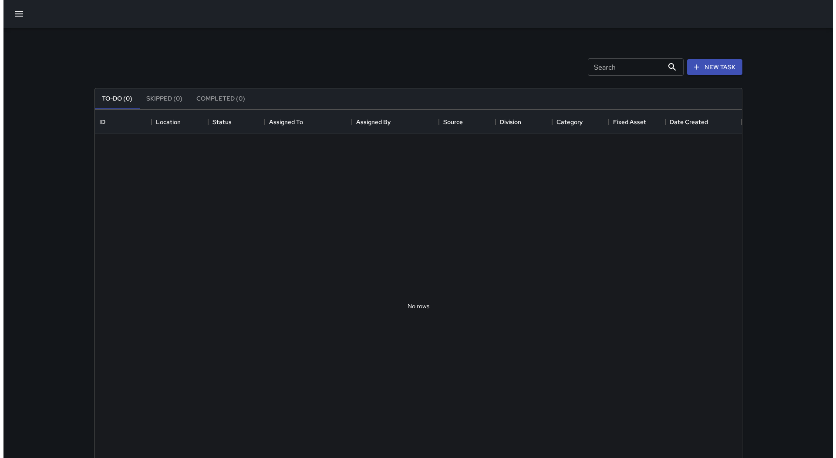
scroll to position [362, 641]
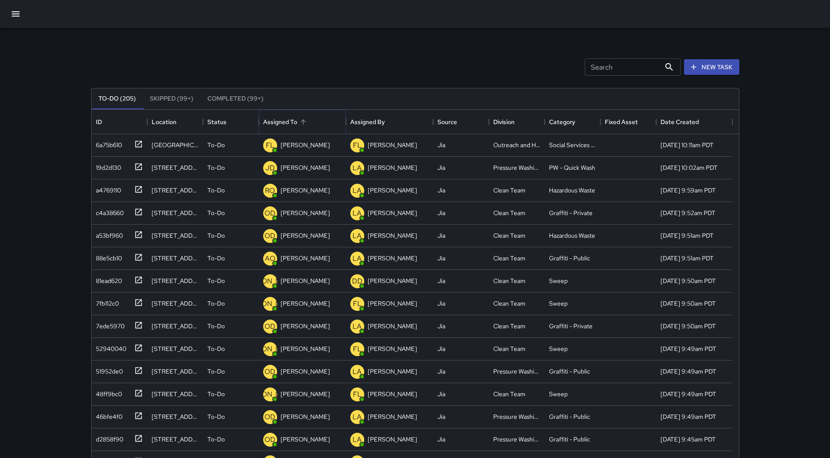
click at [301, 125] on icon "Sort" at bounding box center [303, 122] width 8 height 8
click at [20, 11] on icon "button" at bounding box center [15, 14] width 10 height 10
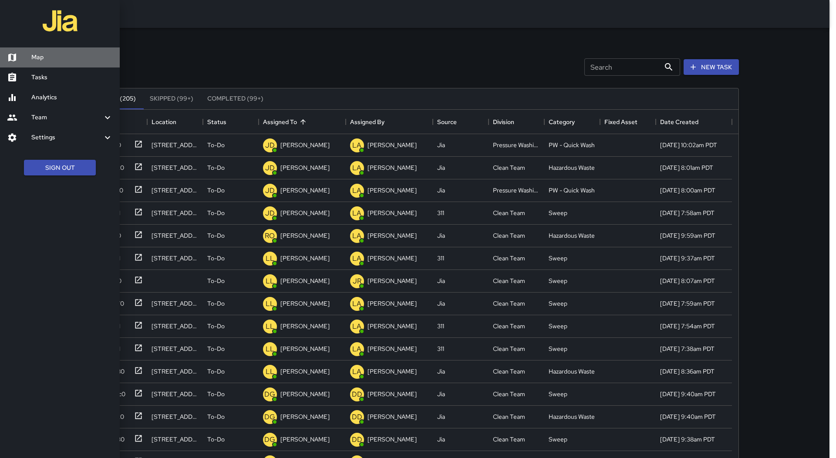
click at [39, 50] on link "Map" at bounding box center [60, 57] width 120 height 20
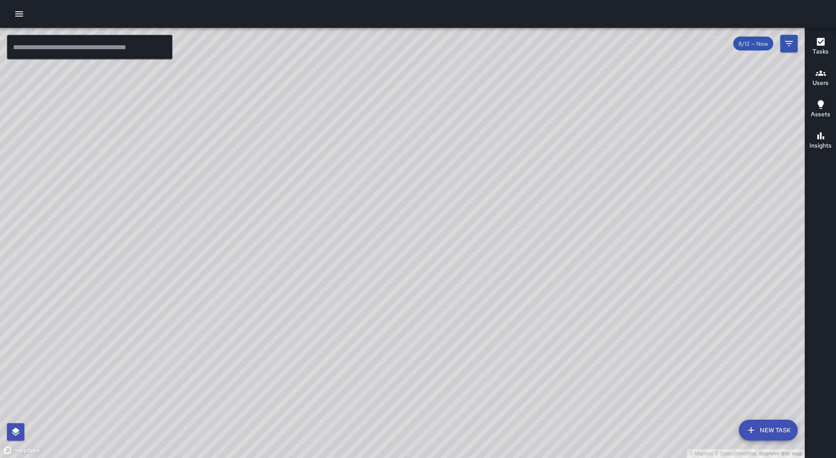
drag, startPoint x: 431, startPoint y: 222, endPoint x: 440, endPoint y: 192, distance: 31.7
click at [440, 192] on div "© Mapbox © OpenStreetMap Improve this map" at bounding box center [402, 243] width 805 height 430
